Goal: Navigation & Orientation: Find specific page/section

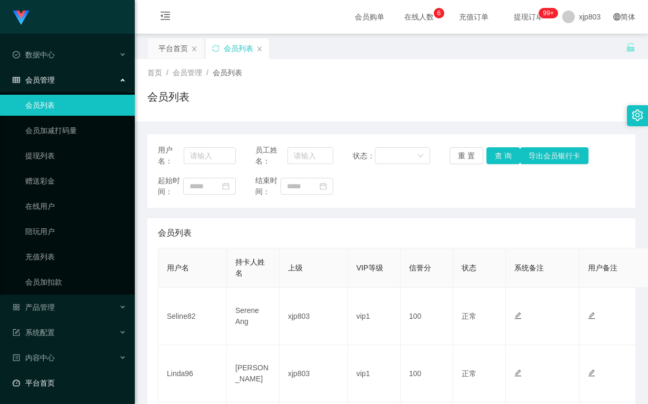
scroll to position [51, 0]
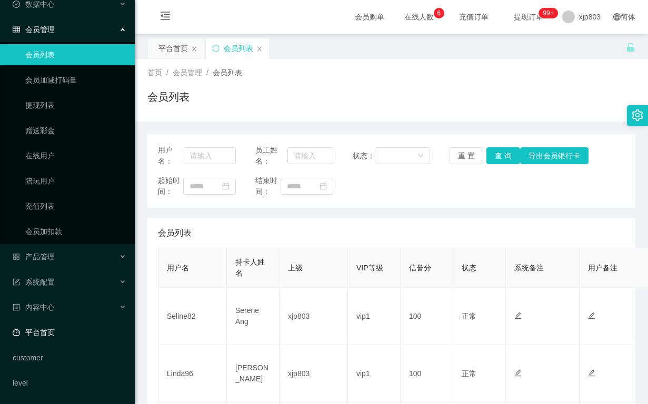
click at [55, 333] on link "平台首页" at bounding box center [70, 332] width 114 height 21
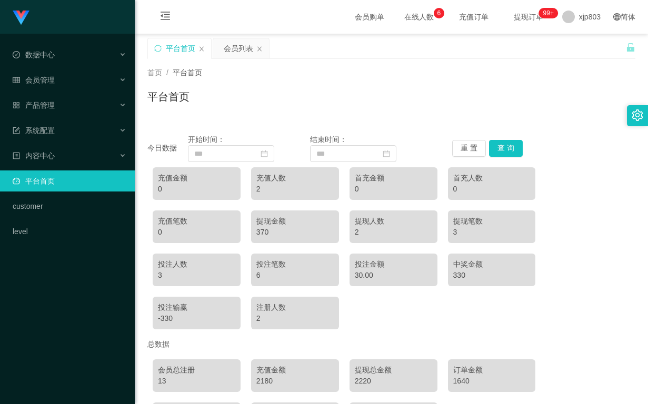
scroll to position [85, 0]
